Goal: Task Accomplishment & Management: Manage account settings

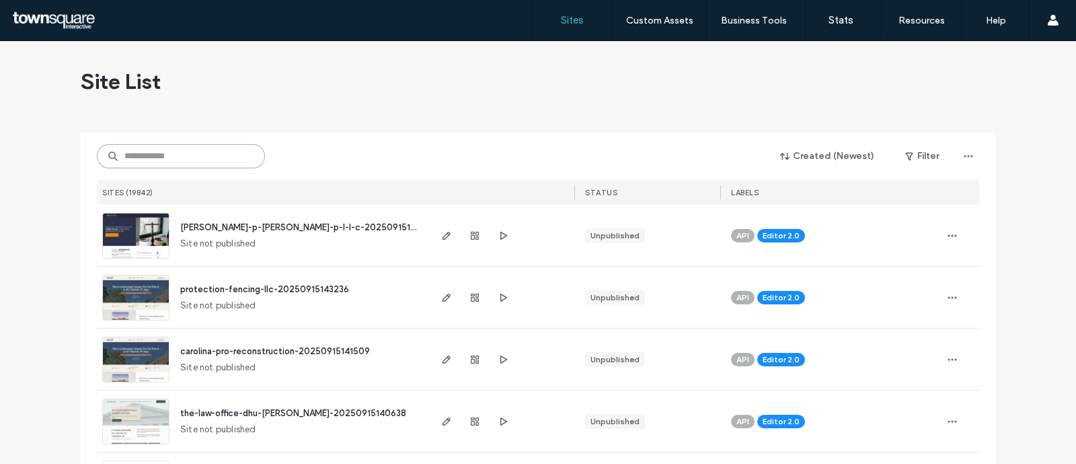
click at [162, 149] on input at bounding box center [181, 156] width 168 height 24
paste input "**********"
type input "**********"
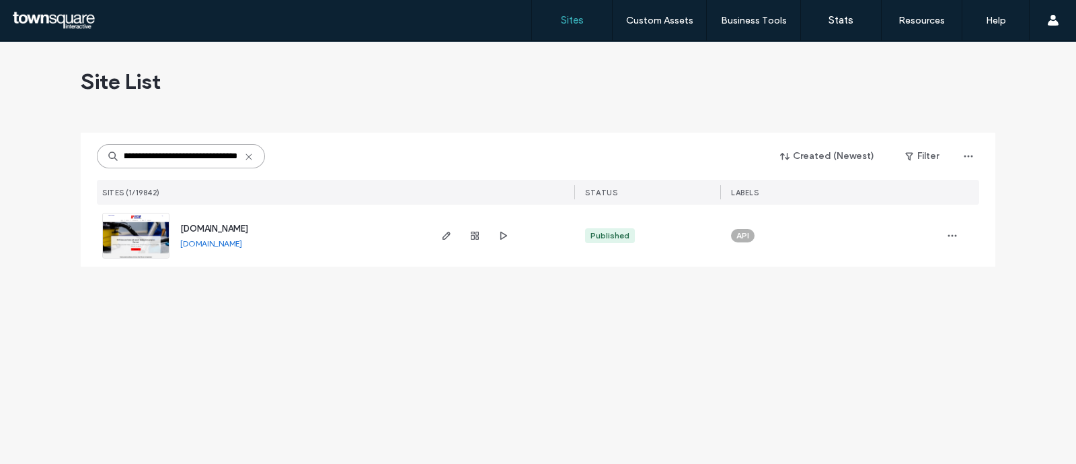
scroll to position [0, 0]
click at [447, 231] on icon "button" at bounding box center [446, 235] width 11 height 11
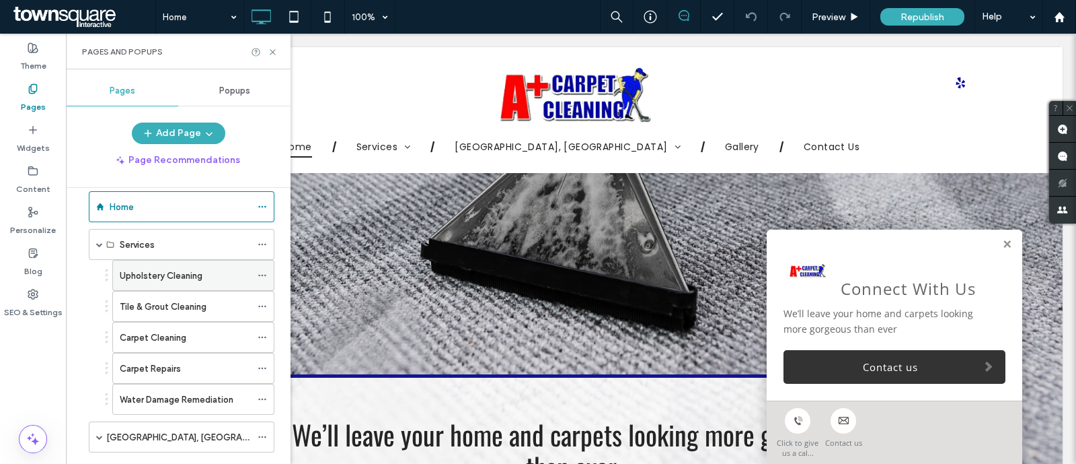
scroll to position [20, 0]
click at [261, 244] on icon at bounding box center [262, 243] width 9 height 9
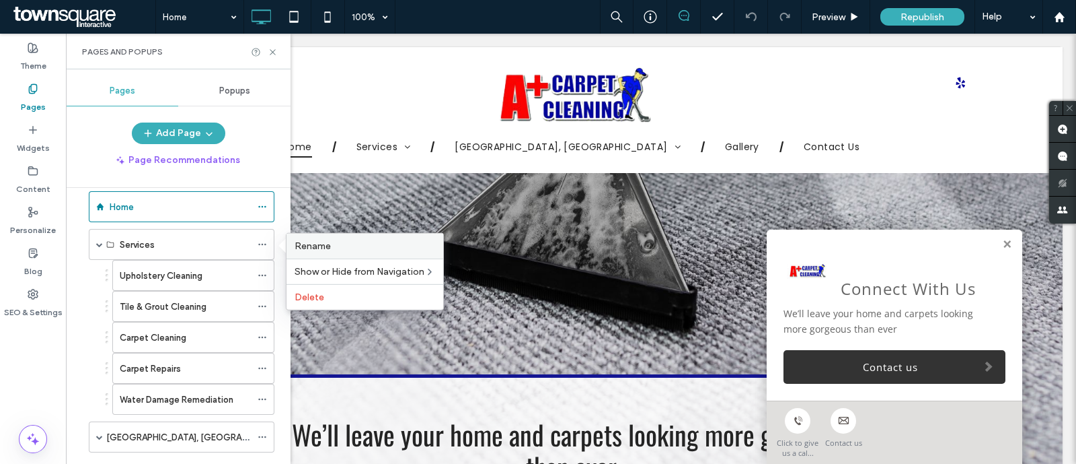
click at [293, 242] on div "Rename" at bounding box center [365, 245] width 157 height 25
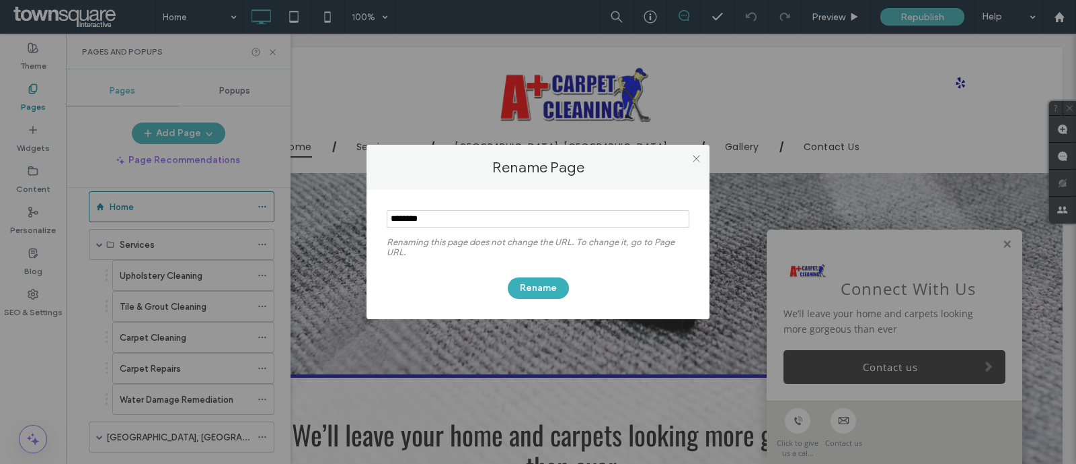
click at [391, 219] on input "notEmpty" at bounding box center [538, 218] width 303 height 17
type input "**********"
click at [543, 284] on button "Rename" at bounding box center [538, 288] width 61 height 22
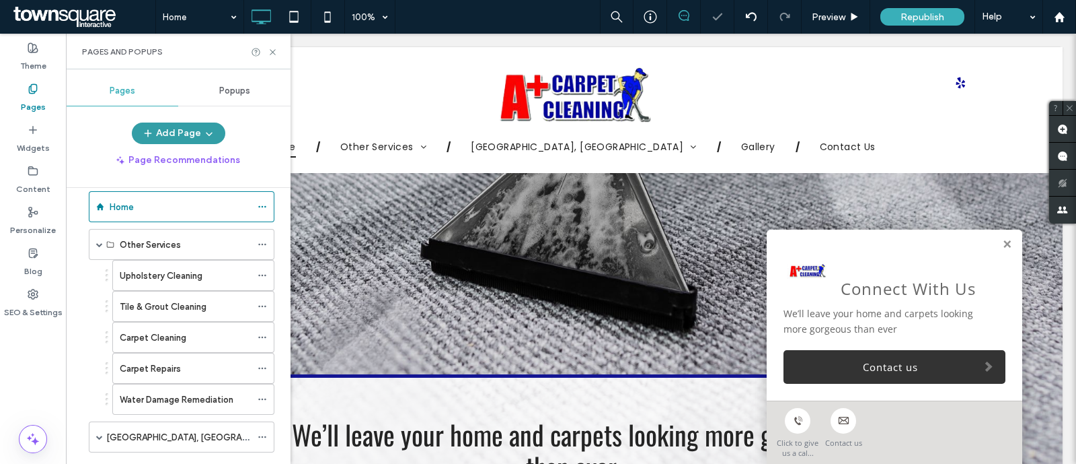
click at [214, 140] on button "Add Page" at bounding box center [179, 133] width 94 height 22
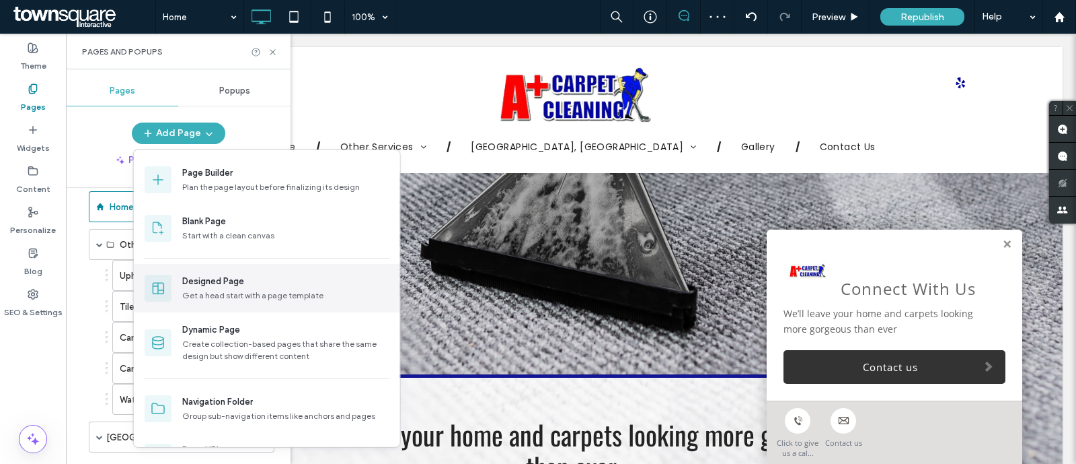
scroll to position [39, 0]
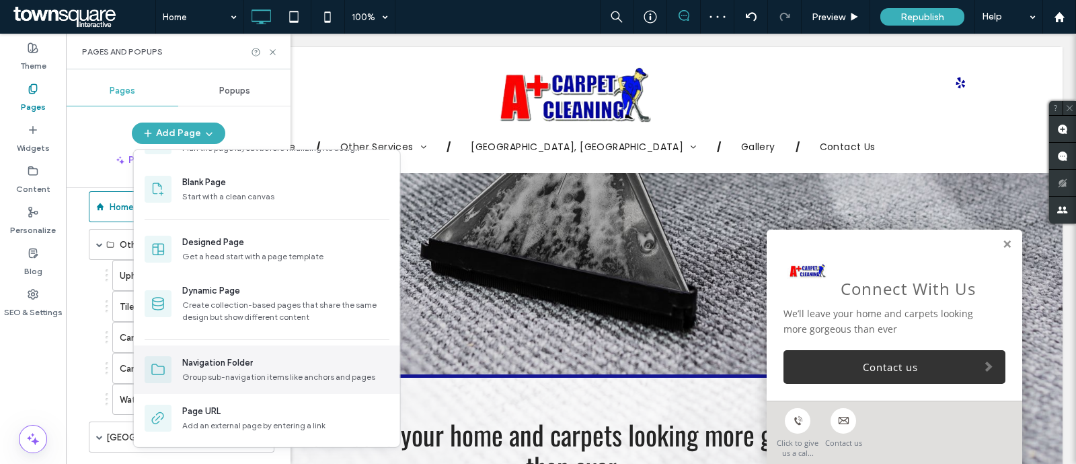
click at [244, 361] on div "Navigation Folder" at bounding box center [217, 362] width 71 height 13
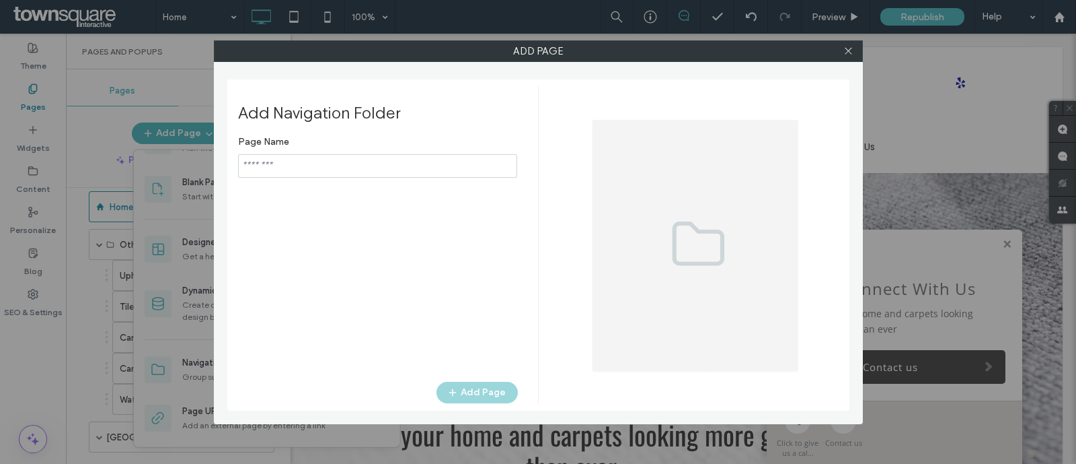
click at [397, 166] on input "notEmpty" at bounding box center [377, 166] width 279 height 24
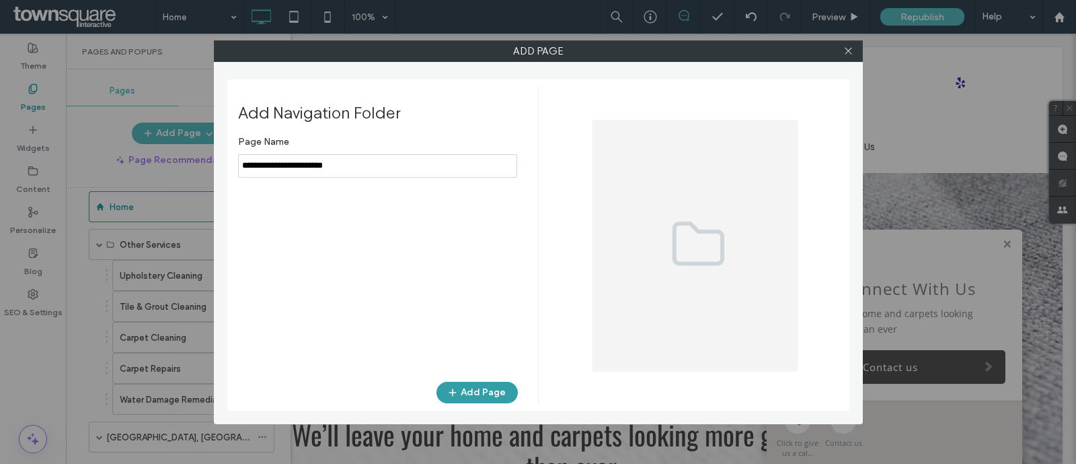
type input "**********"
click at [477, 394] on button "Add Page" at bounding box center [477, 392] width 81 height 22
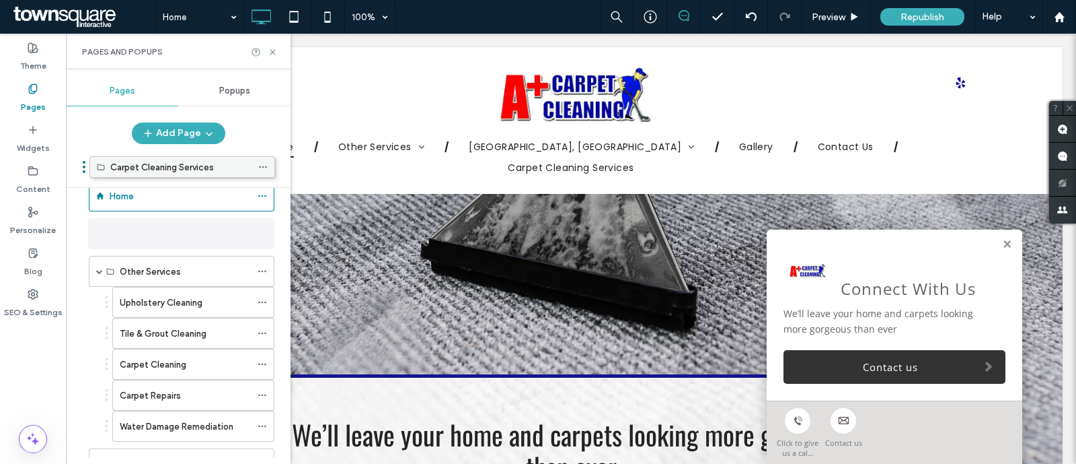
scroll to position [0, 0]
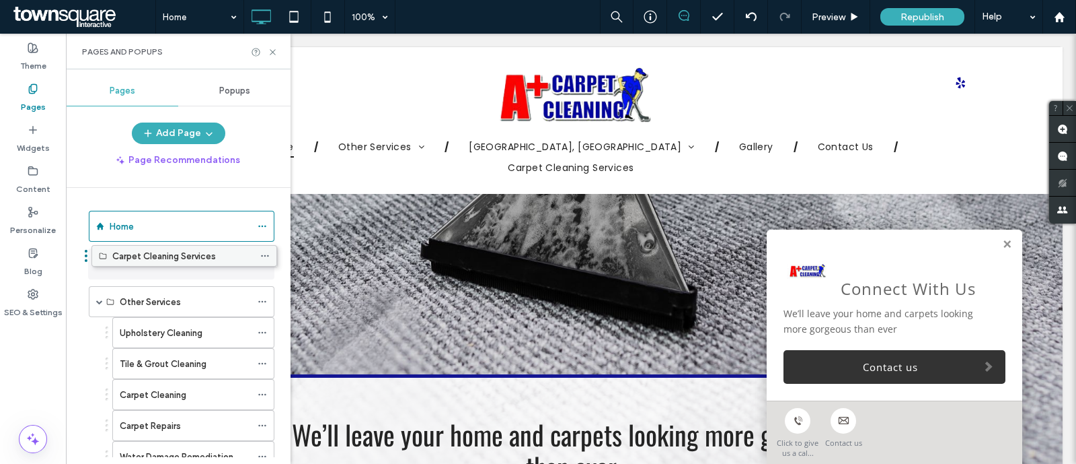
drag, startPoint x: 139, startPoint y: 410, endPoint x: 141, endPoint y: 263, distance: 147.4
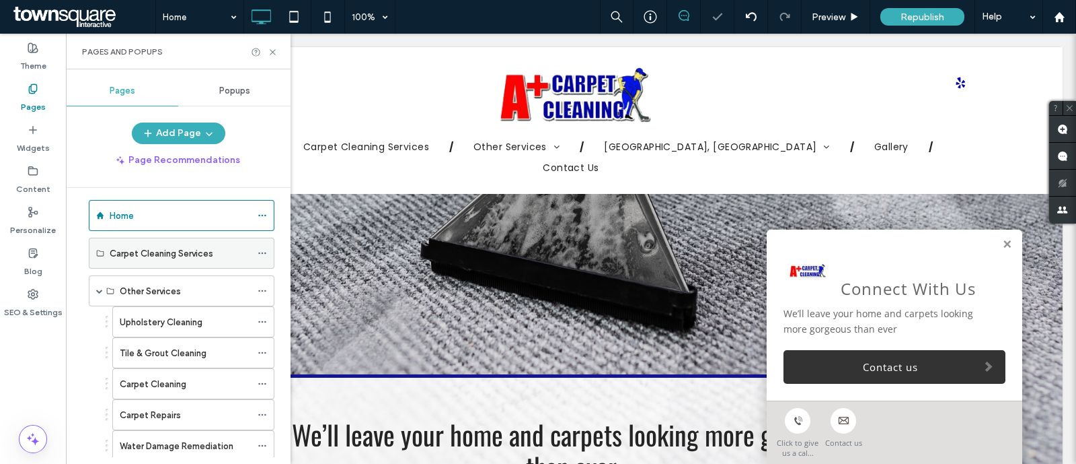
scroll to position [11, 0]
drag, startPoint x: 142, startPoint y: 389, endPoint x: 169, endPoint y: 281, distance: 111.6
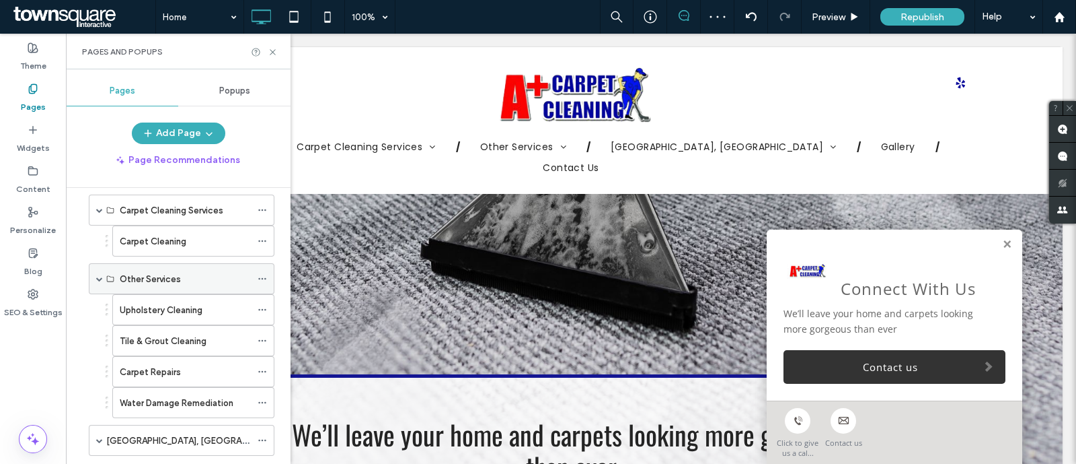
scroll to position [54, 0]
drag, startPoint x: 151, startPoint y: 367, endPoint x: 176, endPoint y: 254, distance: 116.4
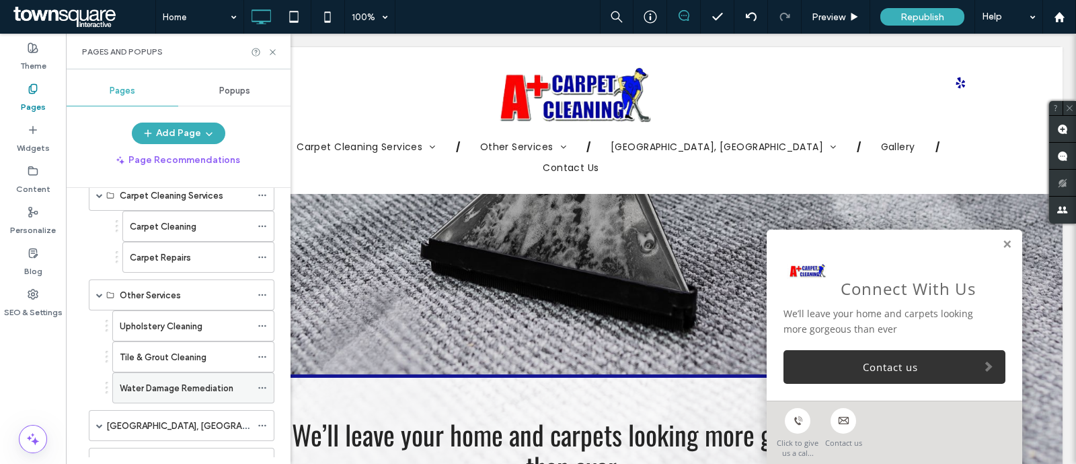
scroll to position [62, 0]
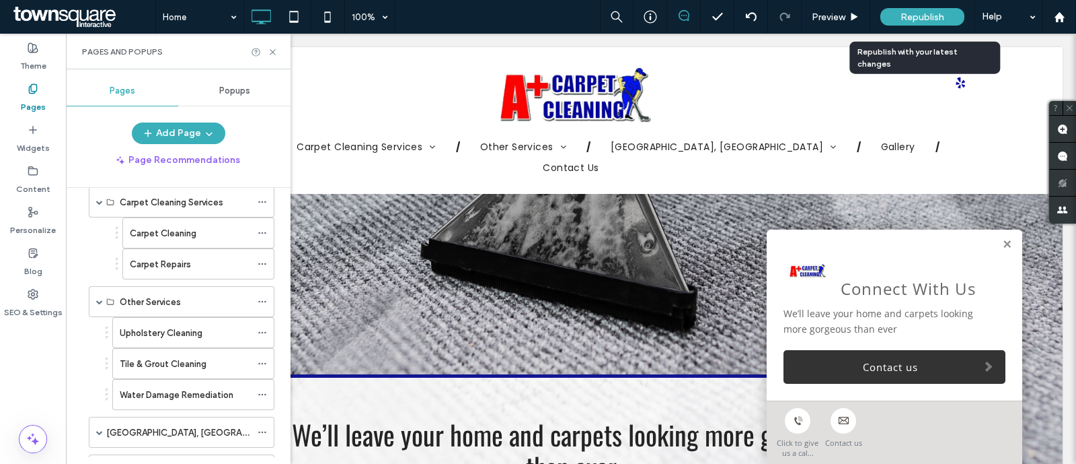
click at [918, 12] on span "Republish" at bounding box center [923, 16] width 44 height 11
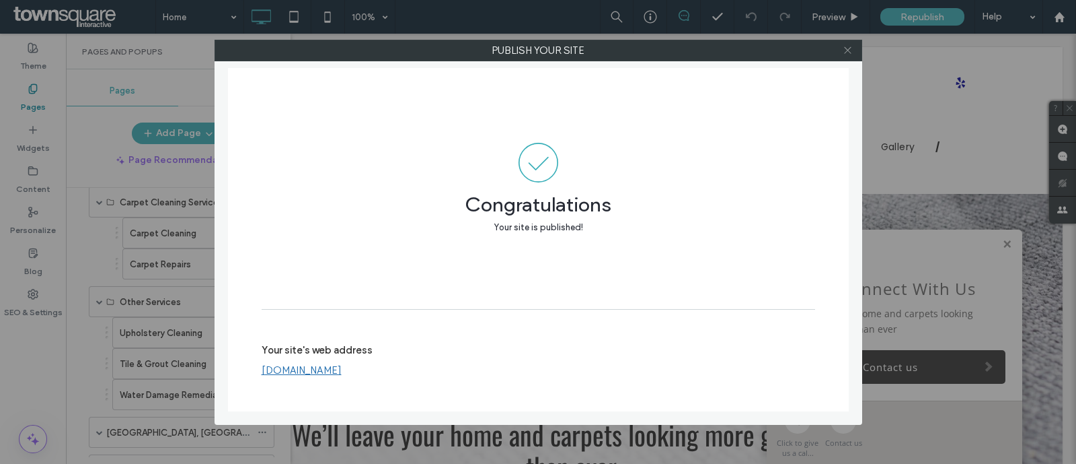
click at [843, 46] on icon at bounding box center [848, 50] width 10 height 10
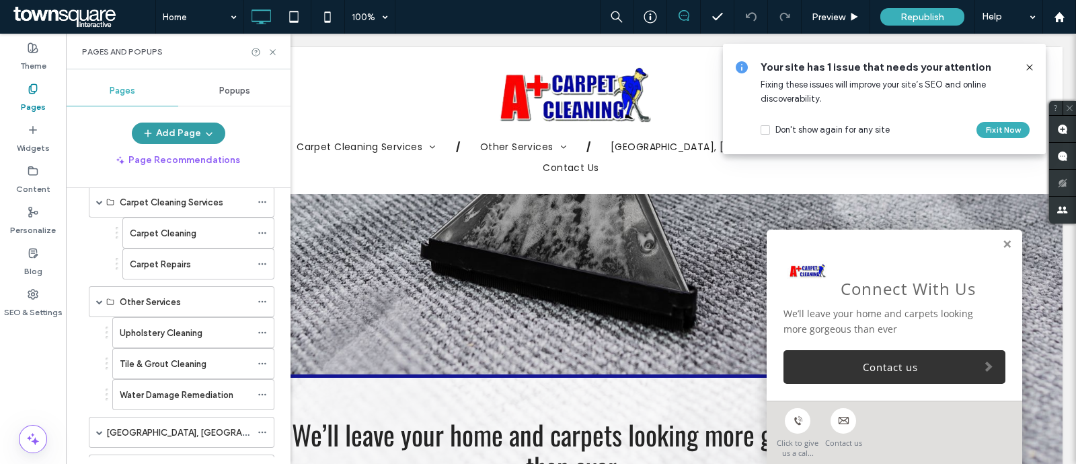
click at [213, 136] on button "Add Page" at bounding box center [179, 133] width 94 height 22
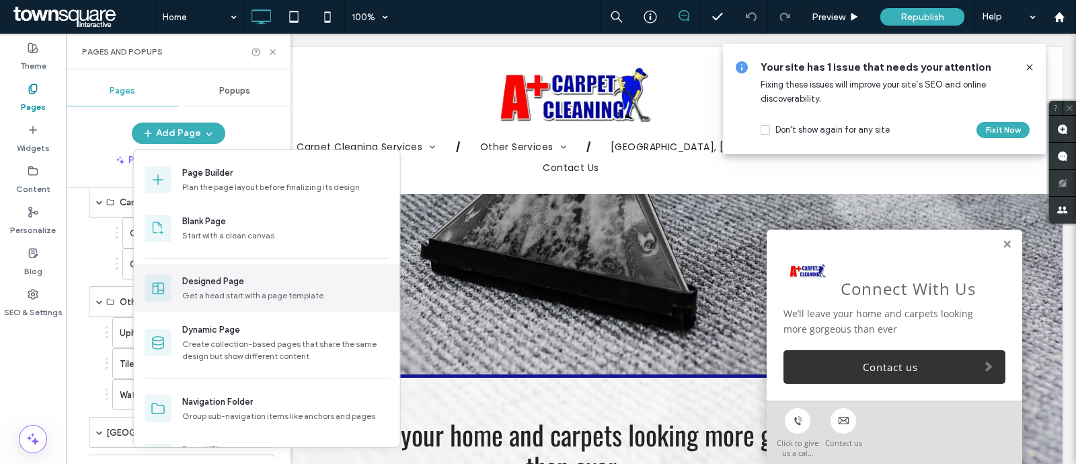
scroll to position [39, 0]
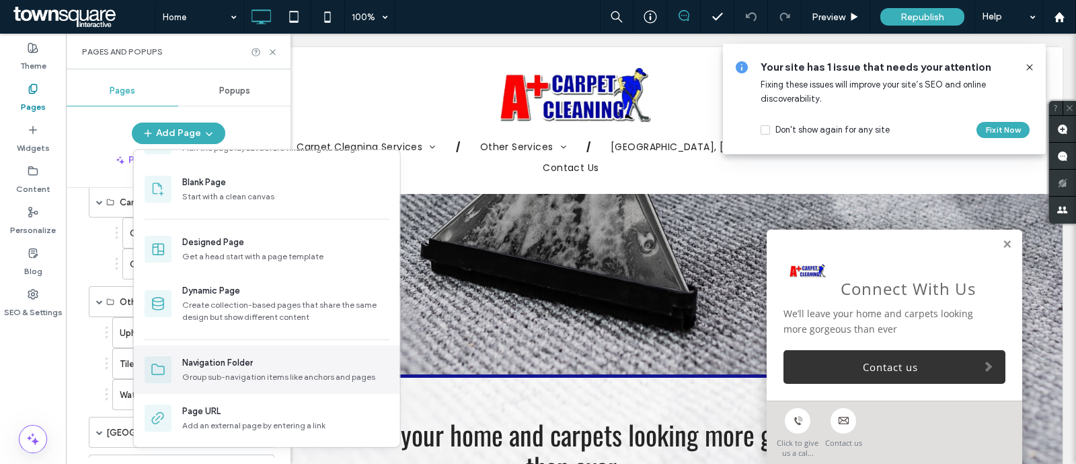
click at [246, 356] on div "Navigation Folder" at bounding box center [217, 362] width 71 height 13
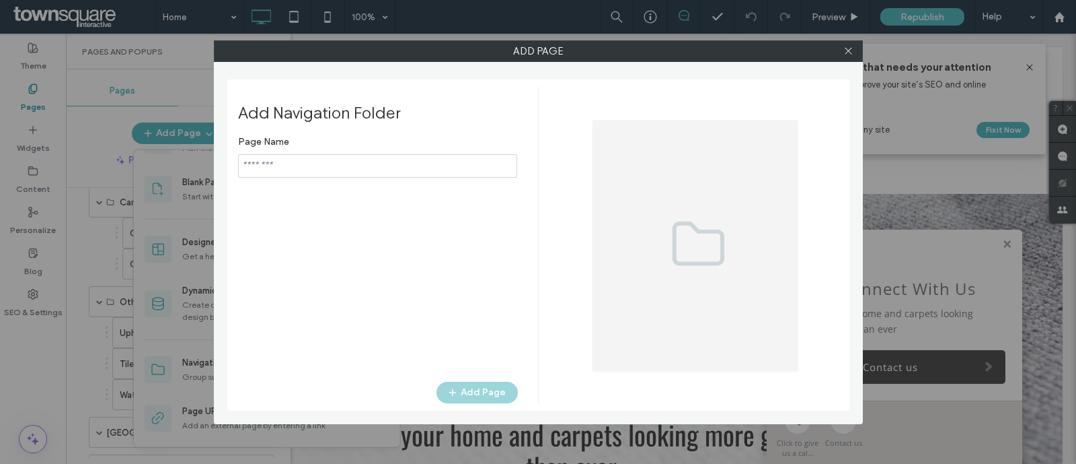
click at [457, 178] on div "Page Name Add Page" at bounding box center [378, 248] width 280 height 239
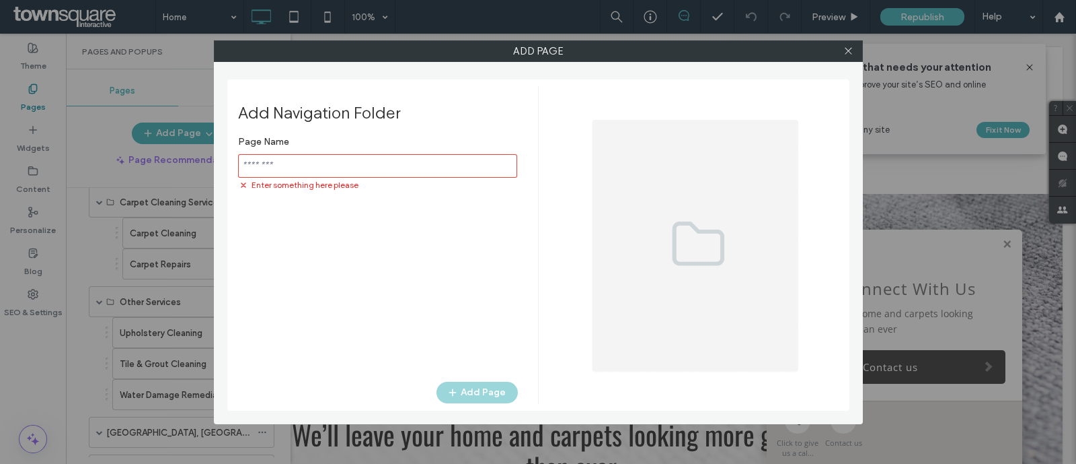
click at [452, 166] on input "notEmpty" at bounding box center [377, 166] width 279 height 24
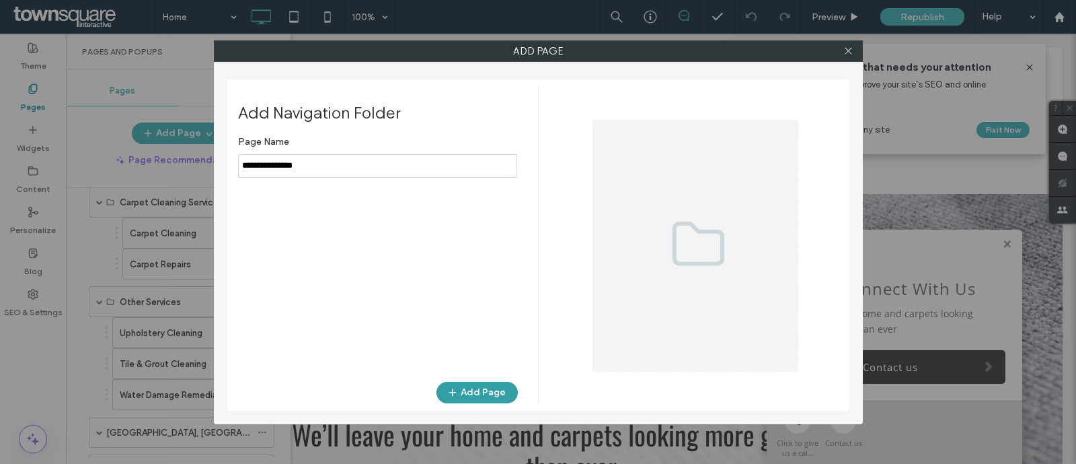
type input "**********"
click at [480, 392] on button "Add Page" at bounding box center [477, 392] width 81 height 22
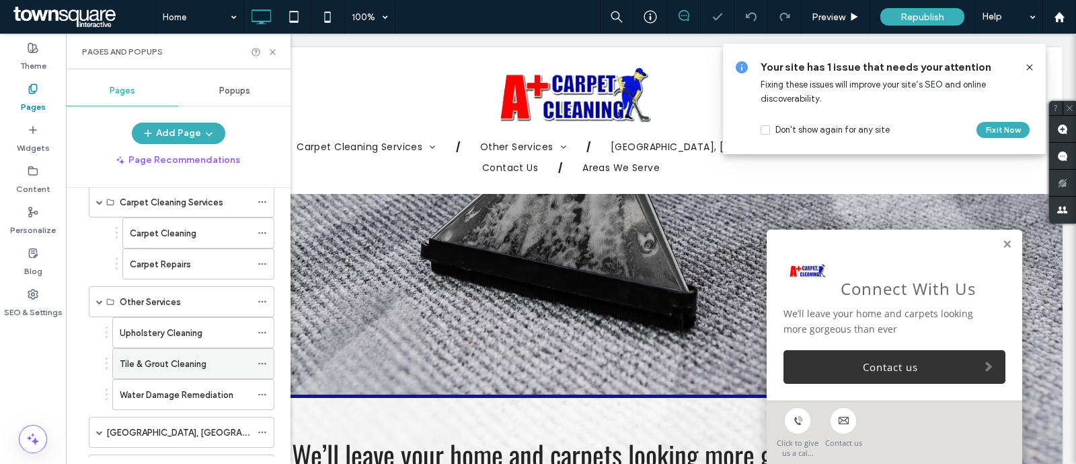
scroll to position [195, 0]
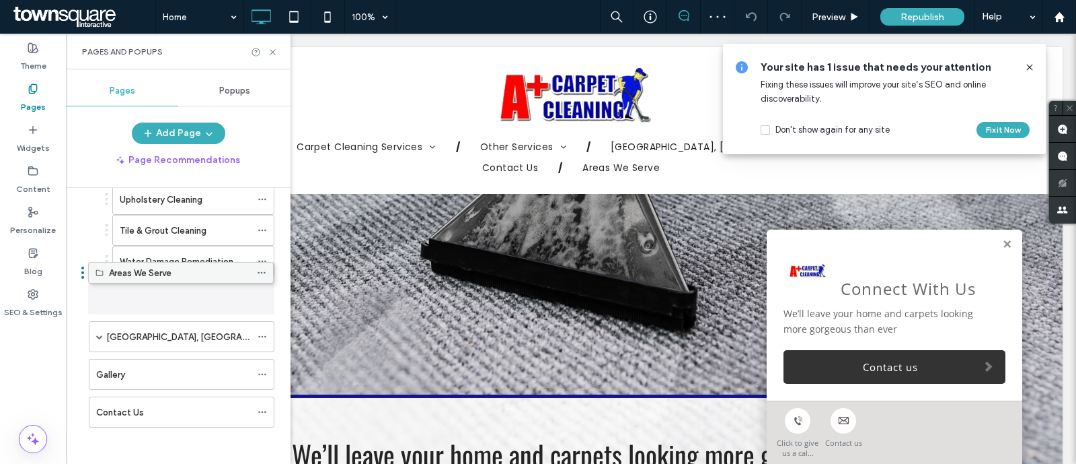
drag, startPoint x: 142, startPoint y: 367, endPoint x: 144, endPoint y: 279, distance: 88.2
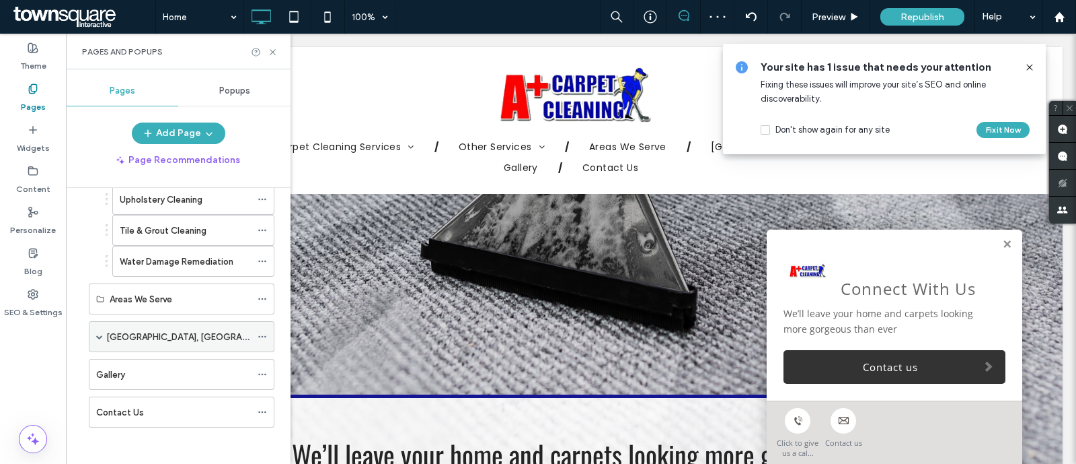
click at [101, 328] on span at bounding box center [99, 337] width 7 height 30
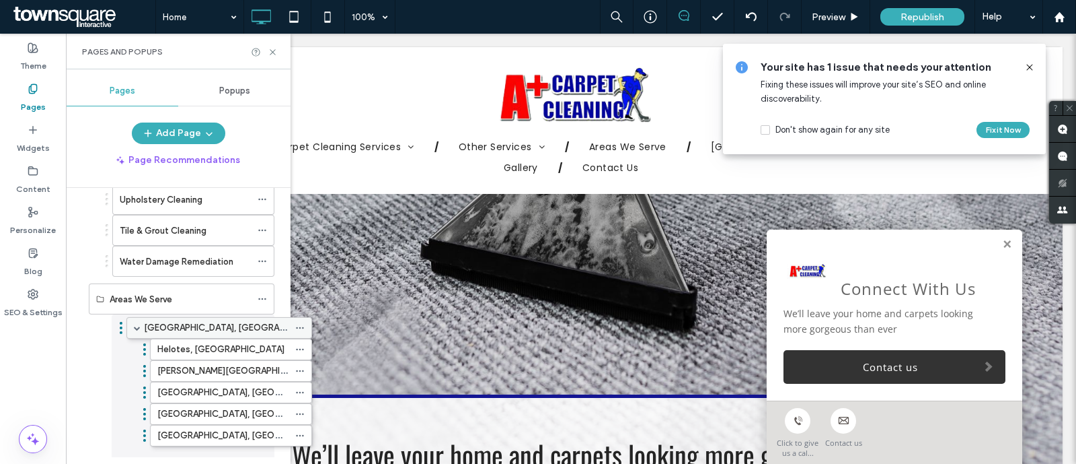
drag, startPoint x: 107, startPoint y: 331, endPoint x: 145, endPoint y: 330, distance: 37.7
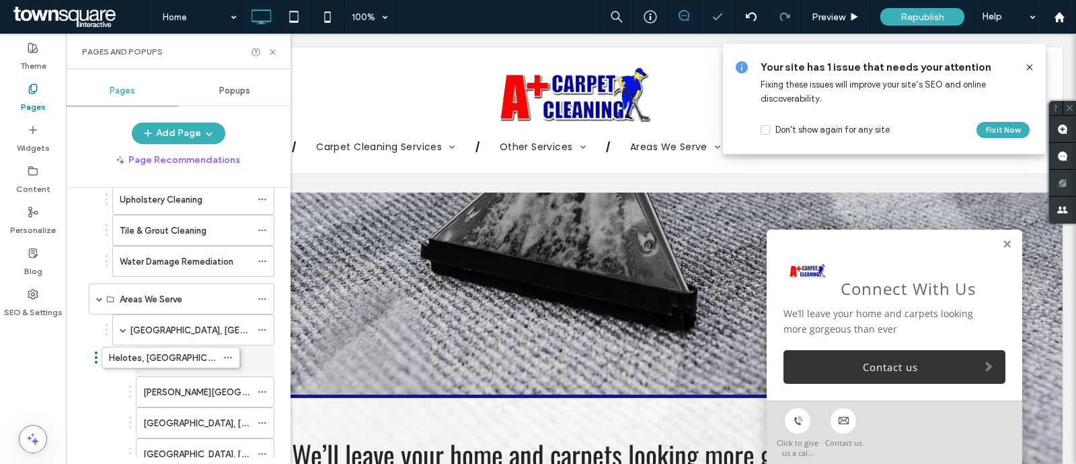
drag, startPoint x: 168, startPoint y: 354, endPoint x: 133, endPoint y: 351, distance: 34.4
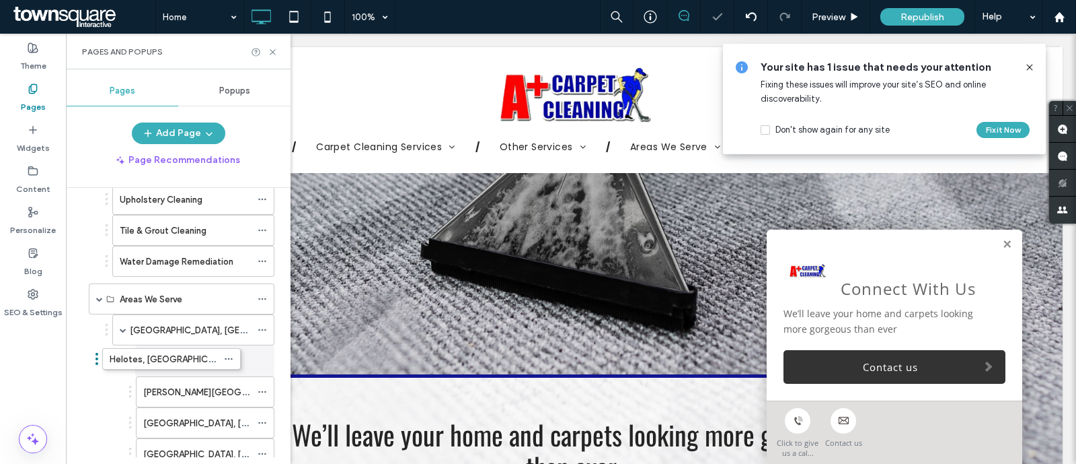
drag, startPoint x: 165, startPoint y: 358, endPoint x: 131, endPoint y: 357, distance: 33.7
click at [267, 324] on div at bounding box center [266, 330] width 16 height 20
click at [260, 316] on div "[GEOGRAPHIC_DATA], [GEOGRAPHIC_DATA]" at bounding box center [193, 329] width 162 height 31
click at [260, 325] on icon at bounding box center [262, 329] width 9 height 9
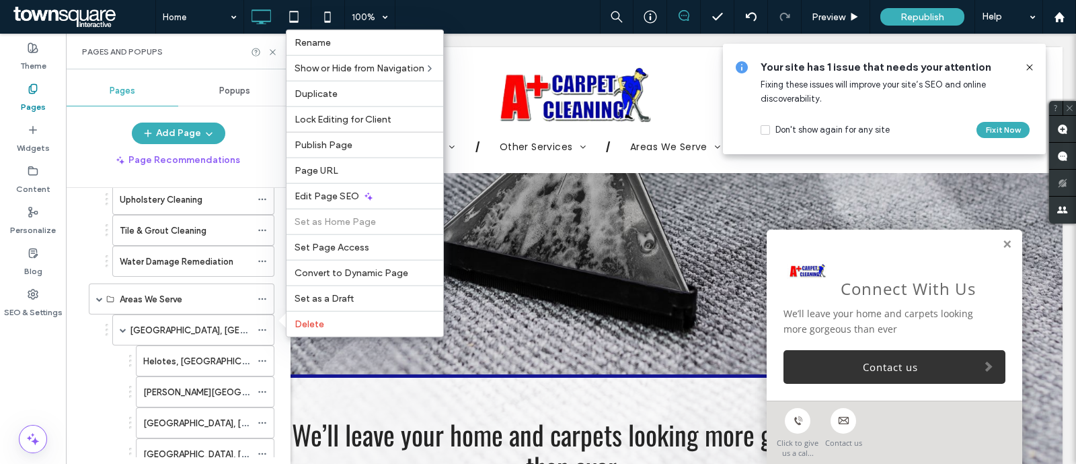
click at [496, 30] on div "Home 100% Preview Republish Help" at bounding box center [615, 17] width 921 height 34
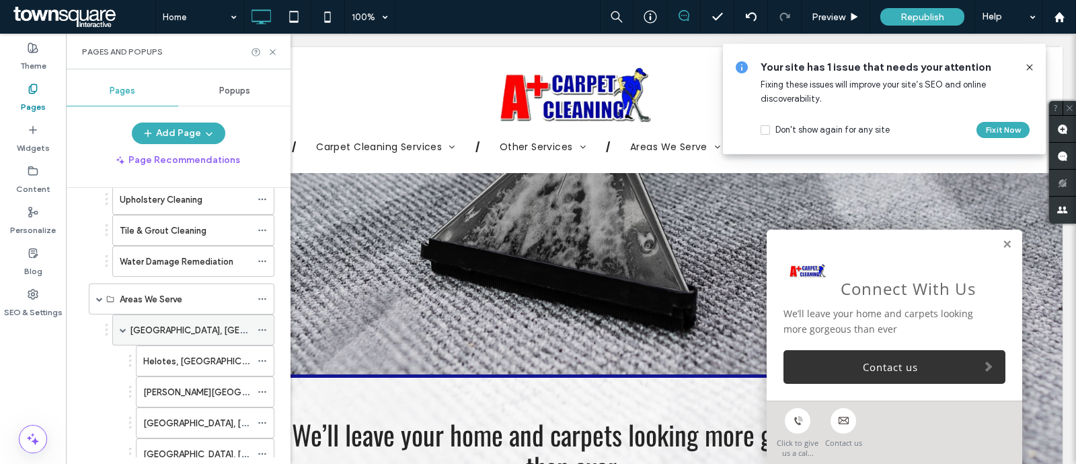
click at [175, 318] on div "[GEOGRAPHIC_DATA], [GEOGRAPHIC_DATA]" at bounding box center [190, 330] width 121 height 30
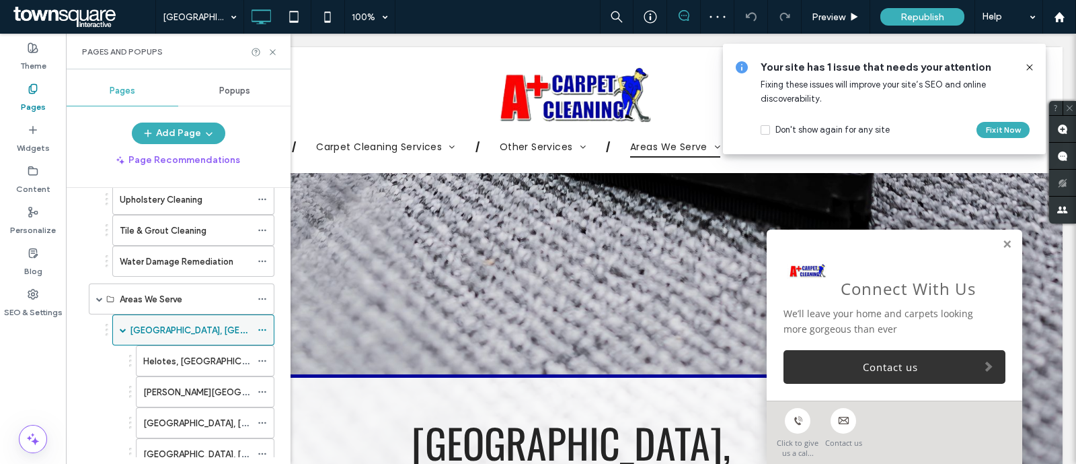
click at [256, 321] on div "[GEOGRAPHIC_DATA], [GEOGRAPHIC_DATA]" at bounding box center [193, 329] width 162 height 31
click at [116, 322] on div "[GEOGRAPHIC_DATA], [GEOGRAPHIC_DATA]" at bounding box center [193, 329] width 162 height 31
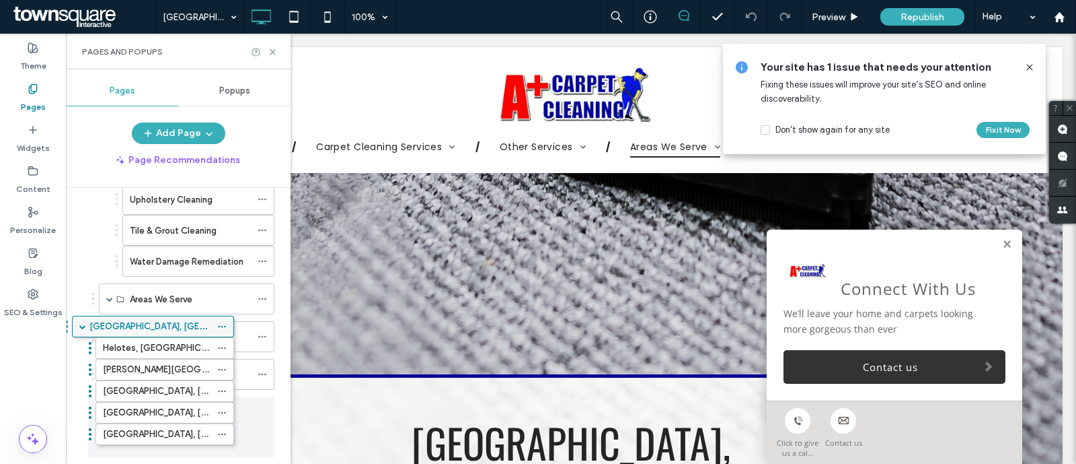
drag, startPoint x: 131, startPoint y: 325, endPoint x: 93, endPoint y: 322, distance: 37.8
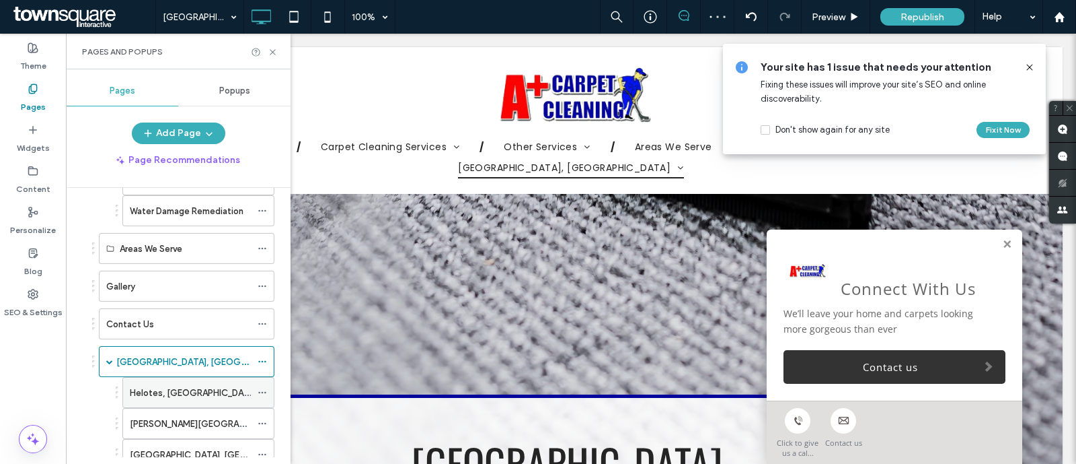
scroll to position [244, 0]
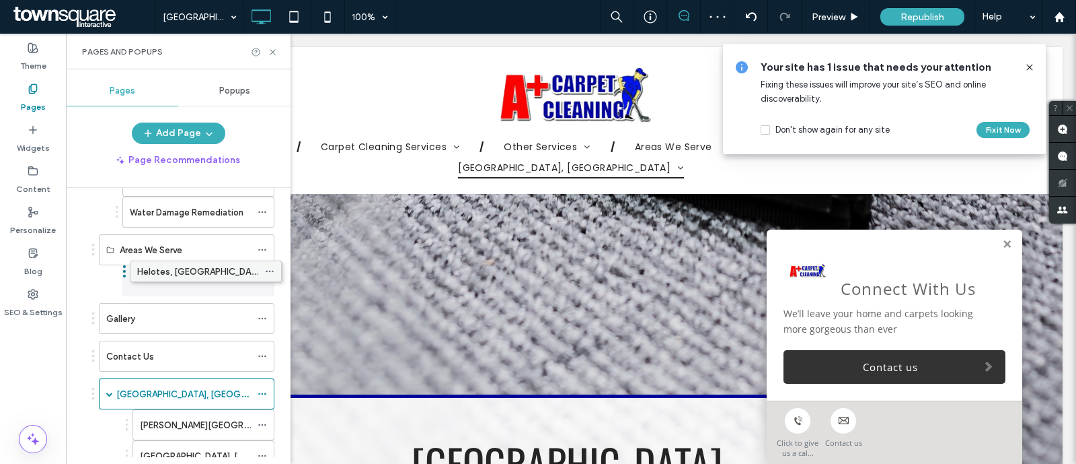
drag, startPoint x: 165, startPoint y: 385, endPoint x: 172, endPoint y: 265, distance: 120.6
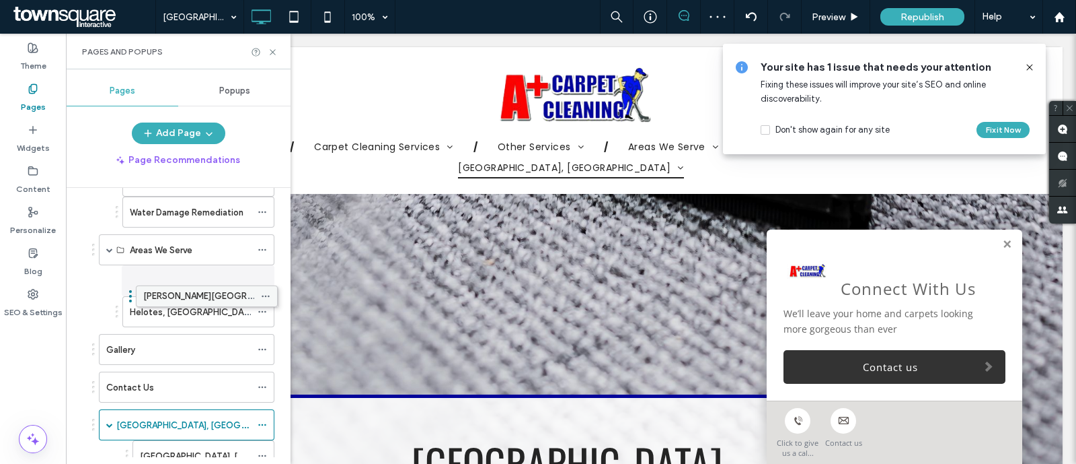
drag, startPoint x: 174, startPoint y: 421, endPoint x: 177, endPoint y: 295, distance: 126.5
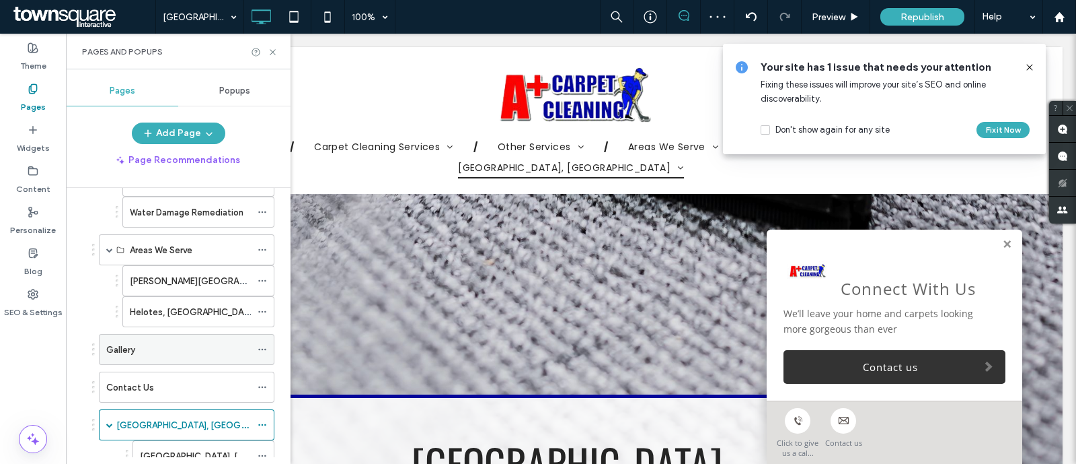
scroll to position [282, 0]
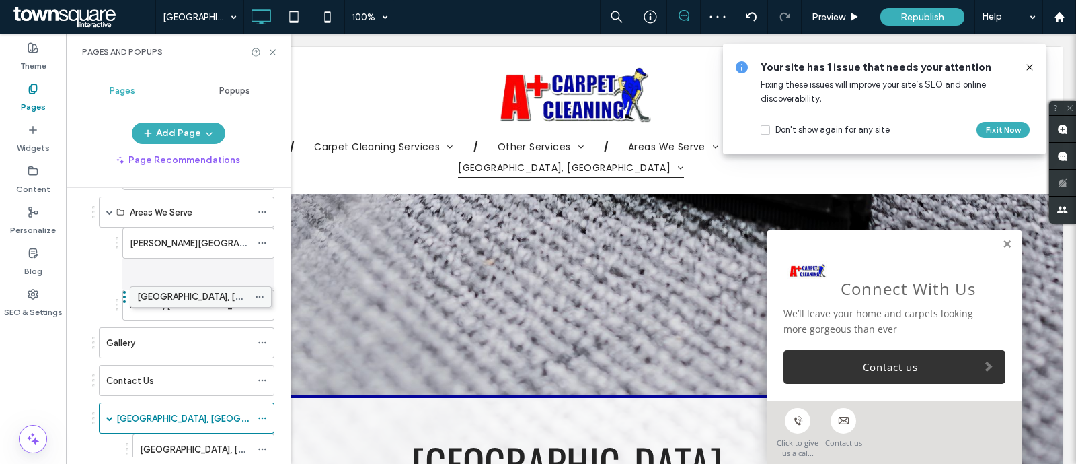
drag, startPoint x: 172, startPoint y: 406, endPoint x: 170, endPoint y: 287, distance: 118.4
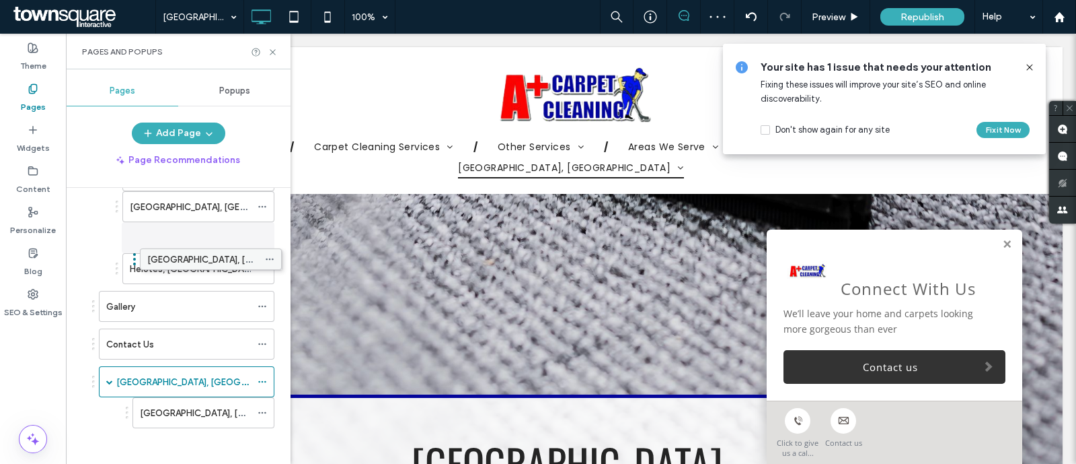
scroll to position [349, 0]
drag, startPoint x: 173, startPoint y: 374, endPoint x: 180, endPoint y: 251, distance: 123.3
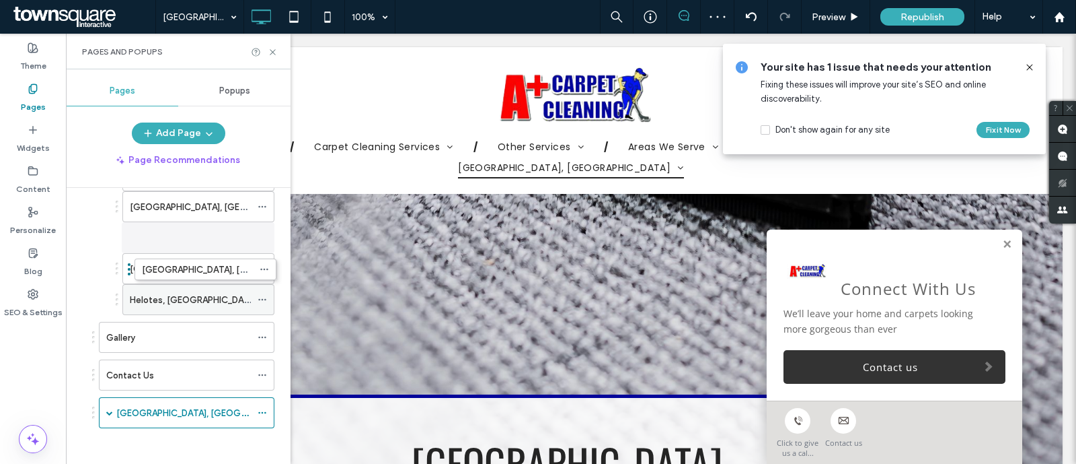
drag, startPoint x: 179, startPoint y: 398, endPoint x: 182, endPoint y: 257, distance: 140.6
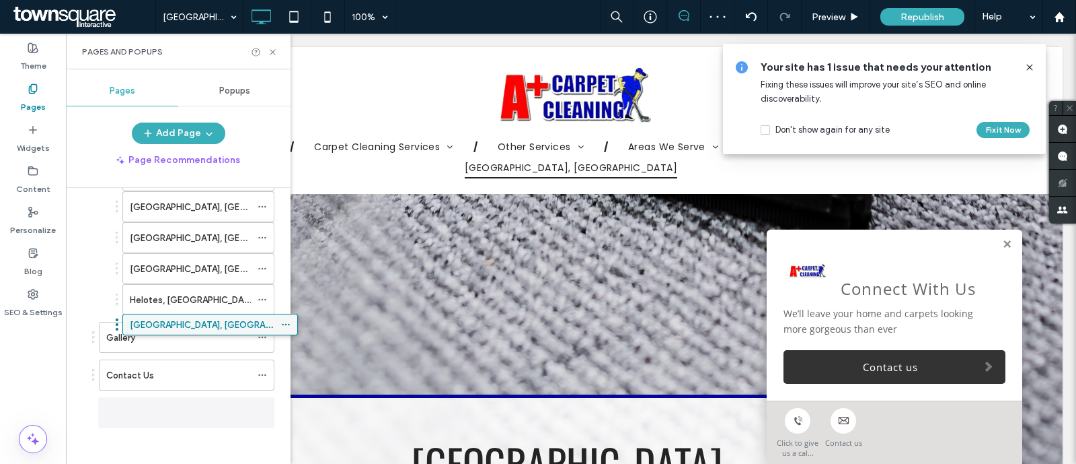
scroll to position [342, 0]
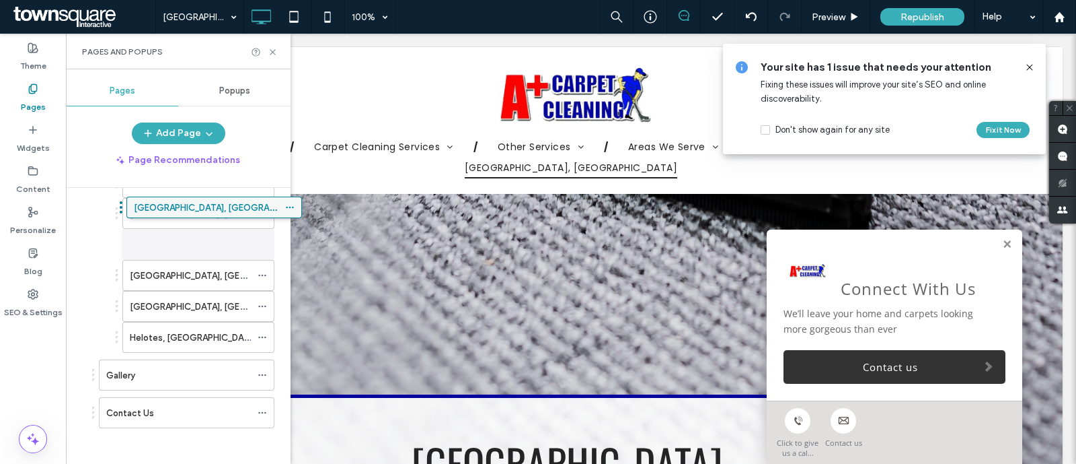
drag, startPoint x: 141, startPoint y: 406, endPoint x: 168, endPoint y: 209, distance: 199.0
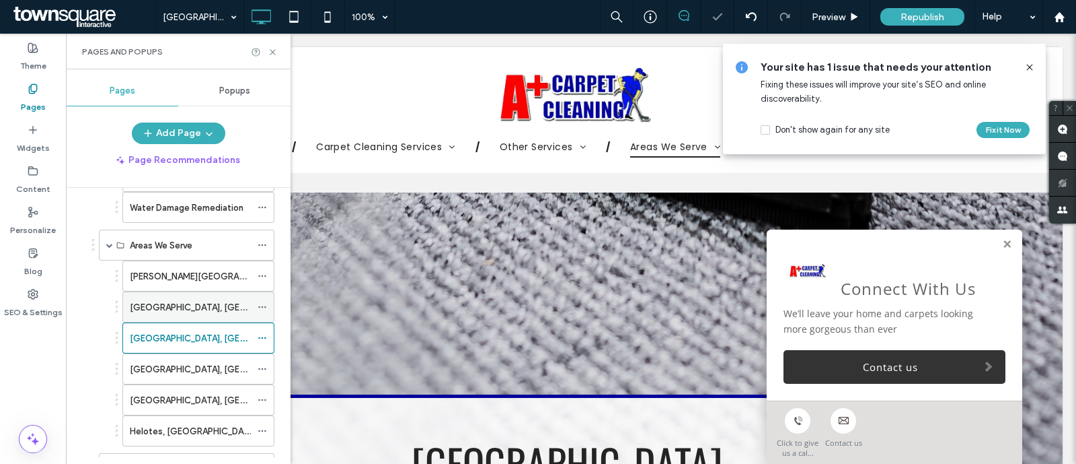
scroll to position [249, 0]
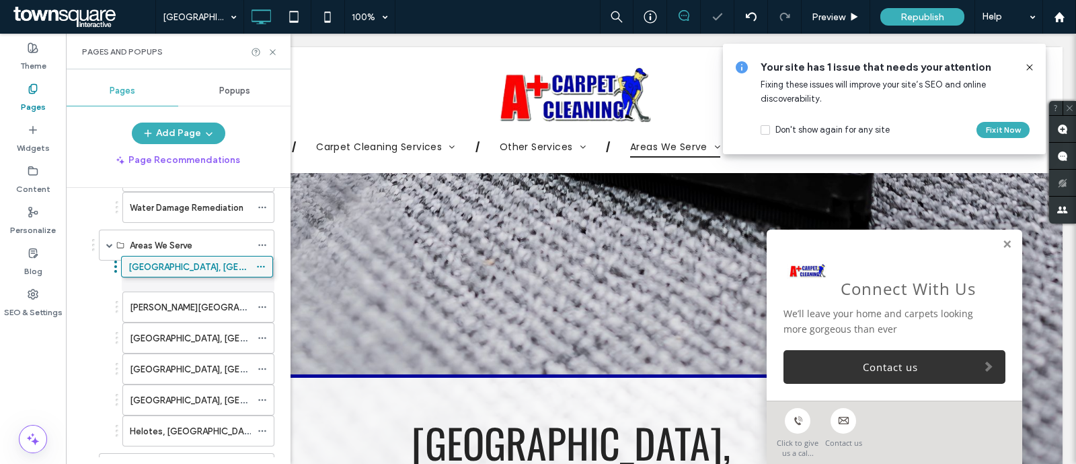
drag, startPoint x: 172, startPoint y: 331, endPoint x: 170, endPoint y: 261, distance: 70.0
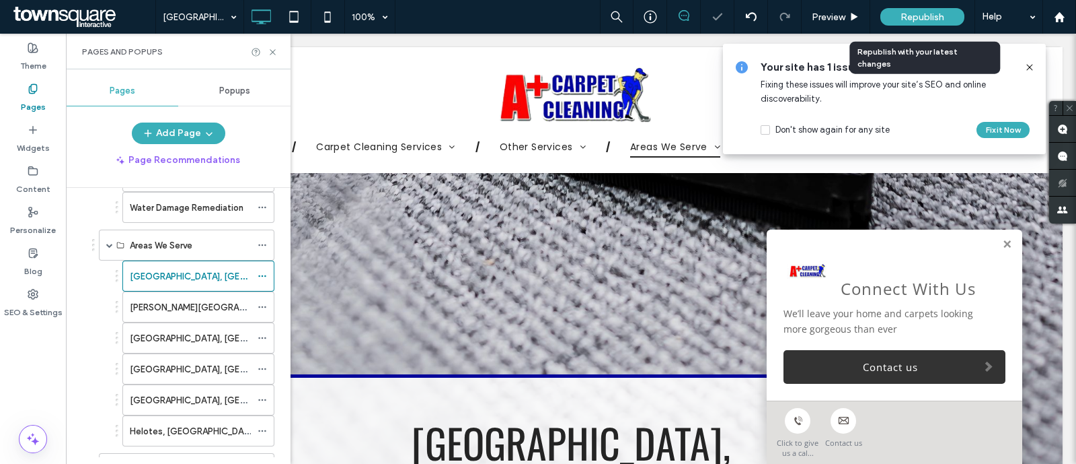
click at [905, 18] on span "Republish" at bounding box center [923, 16] width 44 height 11
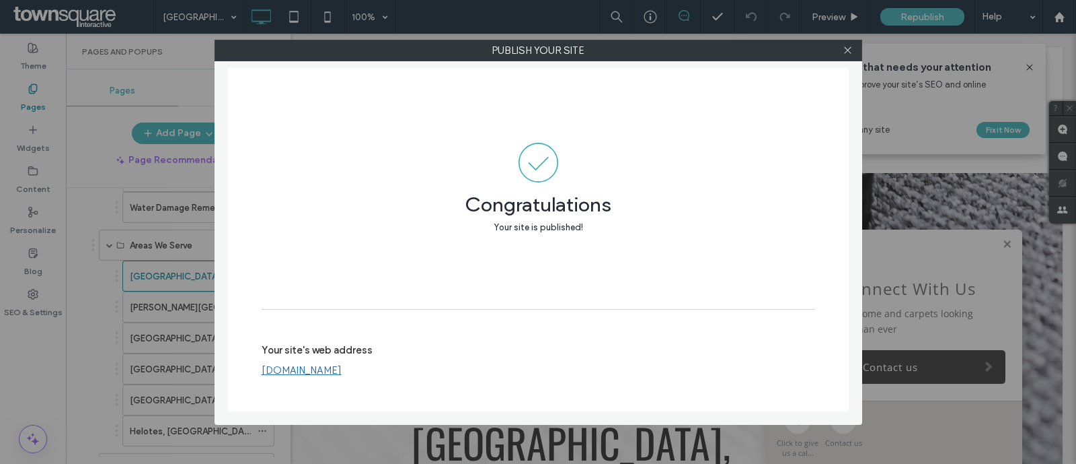
click at [807, 153] on span at bounding box center [539, 163] width 554 height 40
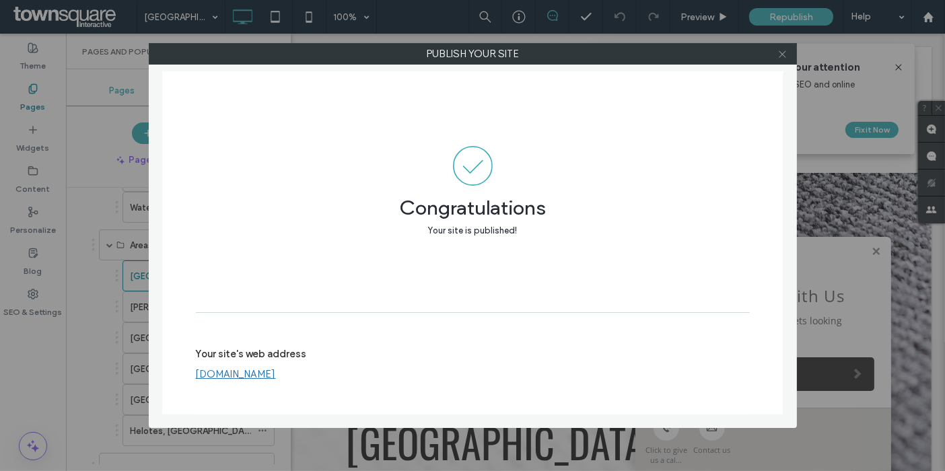
click at [778, 52] on icon at bounding box center [782, 54] width 10 height 10
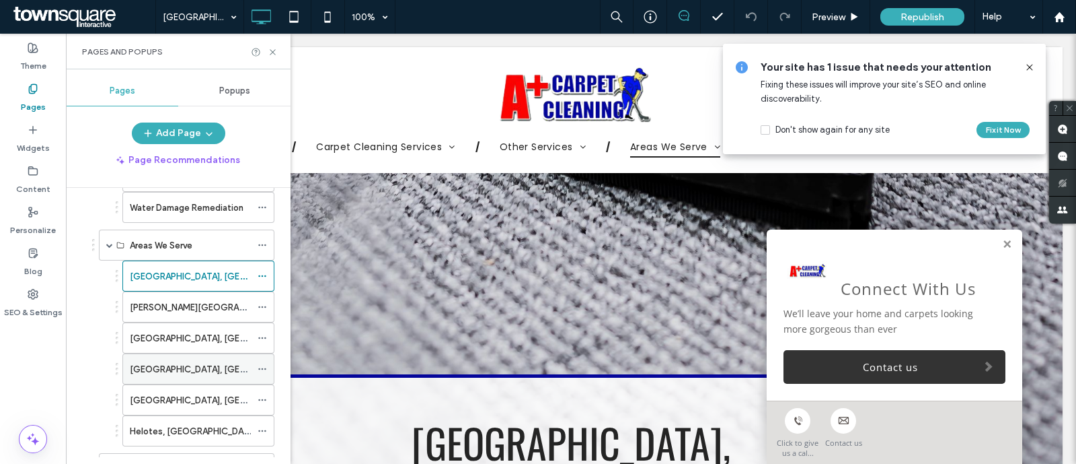
click at [268, 367] on div at bounding box center [266, 369] width 16 height 20
click at [1002, 243] on link at bounding box center [1007, 244] width 10 height 11
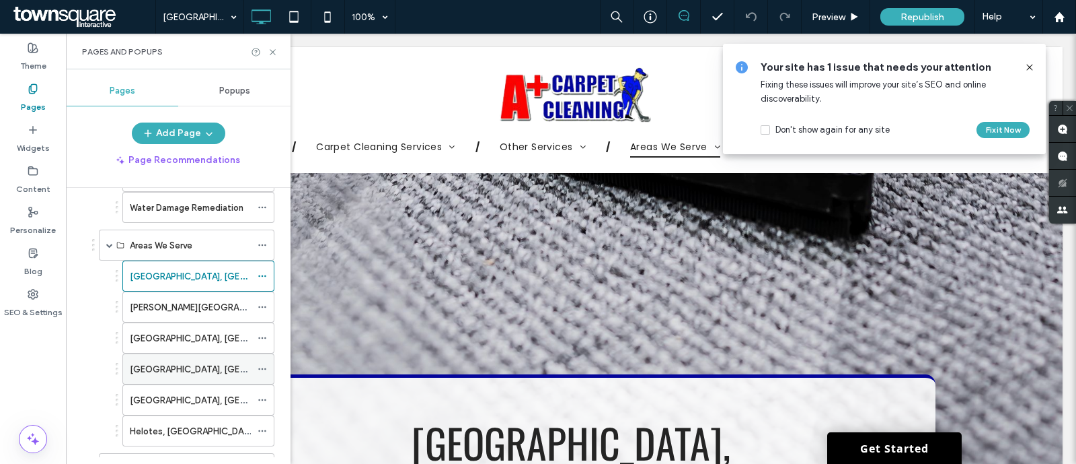
click at [262, 368] on use at bounding box center [261, 369] width 7 height 2
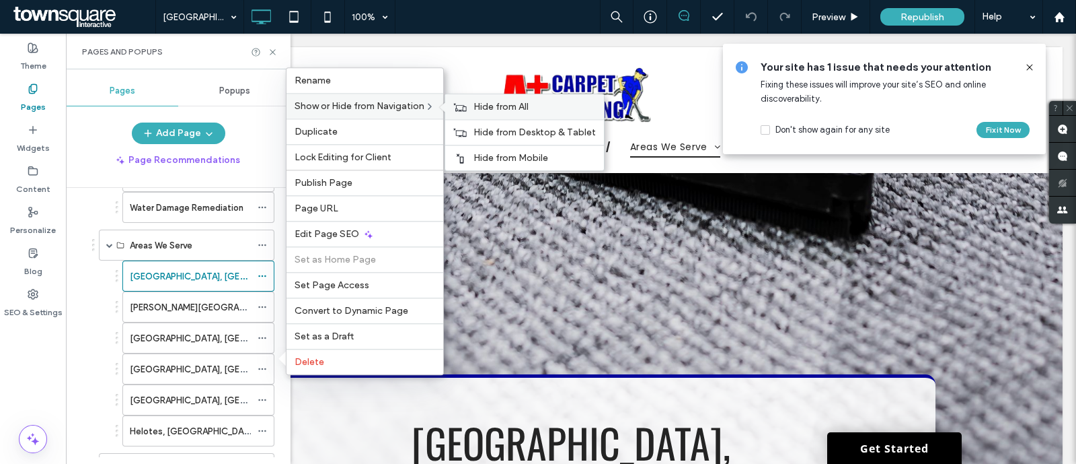
click at [479, 109] on span "Hide from All" at bounding box center [501, 106] width 55 height 11
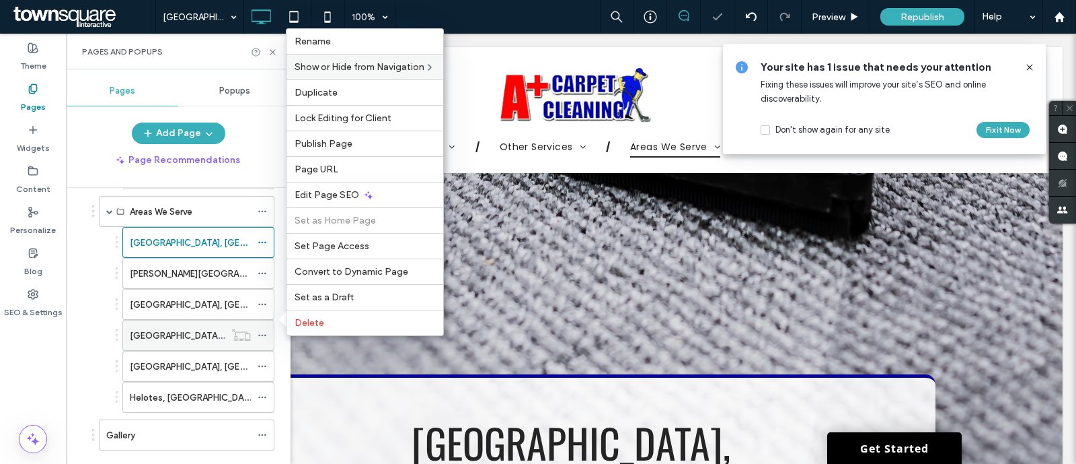
scroll to position [289, 0]
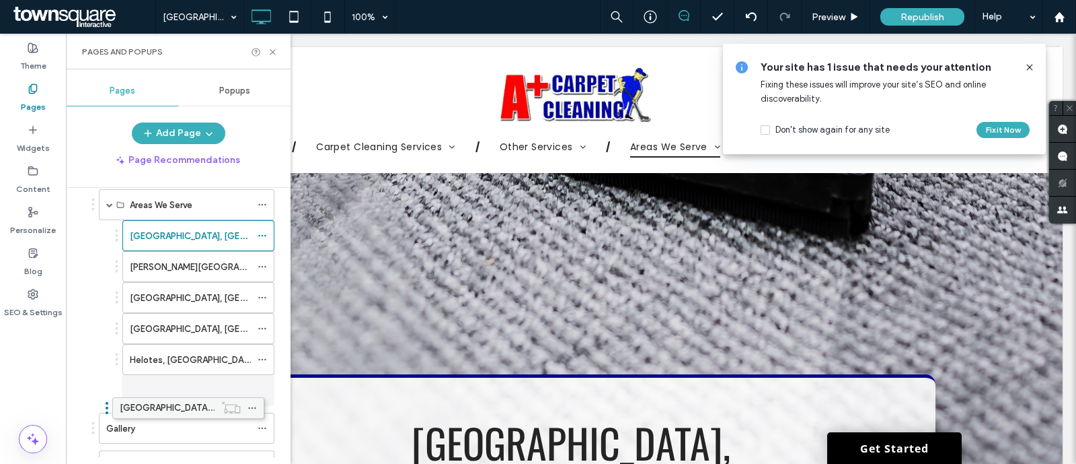
drag, startPoint x: 185, startPoint y: 324, endPoint x: 175, endPoint y: 405, distance: 81.4
click at [1032, 63] on icon at bounding box center [1030, 67] width 11 height 11
